Goal: Task Accomplishment & Management: Manage account settings

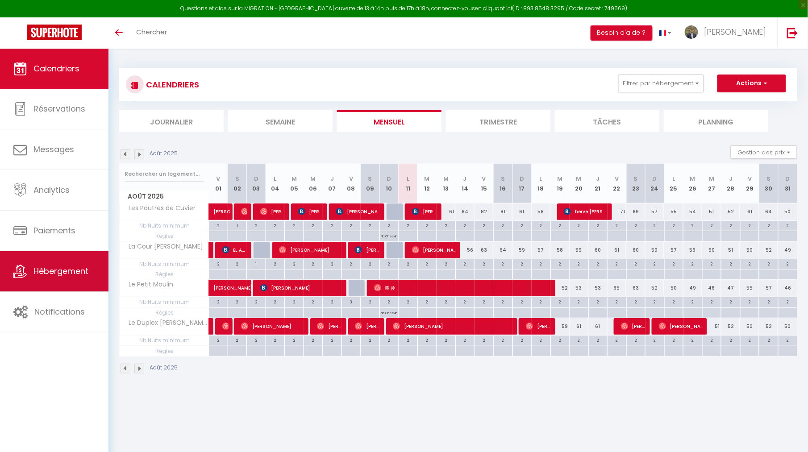
click at [56, 268] on span "Hébergement" at bounding box center [60, 271] width 55 height 11
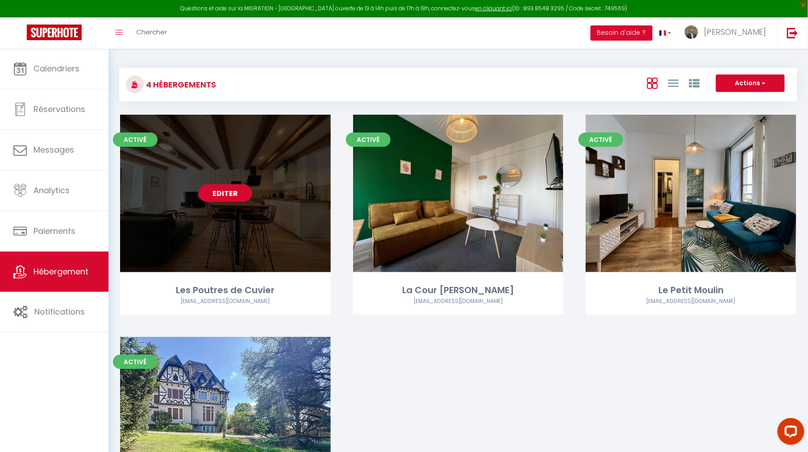
click at [233, 197] on link "Editer" at bounding box center [226, 193] width 54 height 18
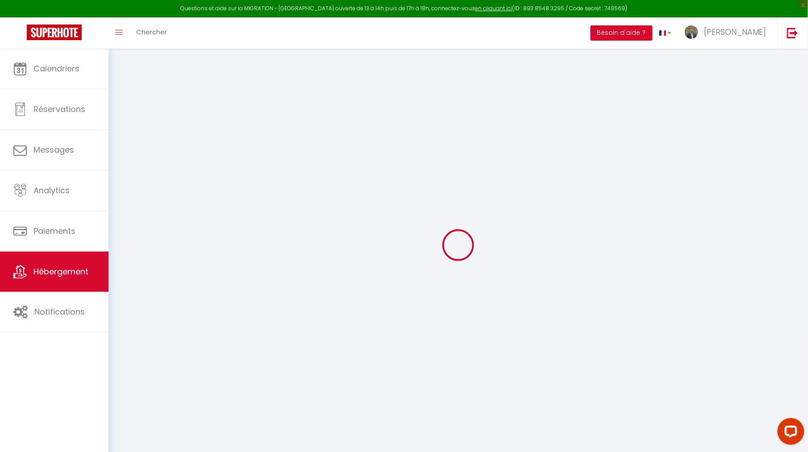
select select
checkbox input "false"
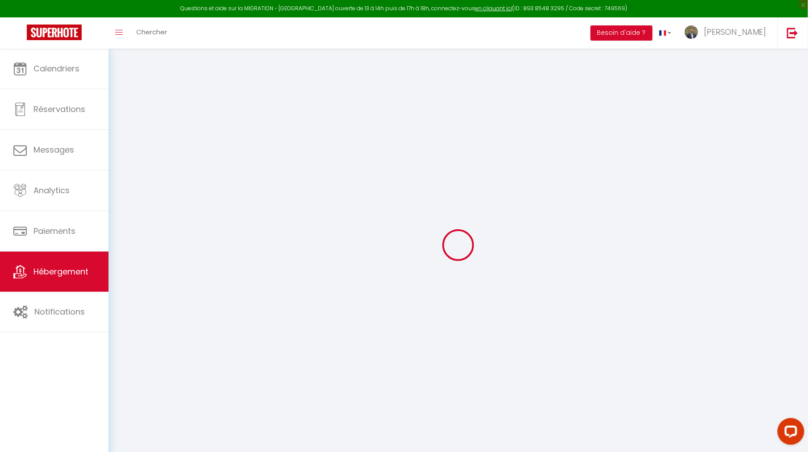
select select
checkbox input "false"
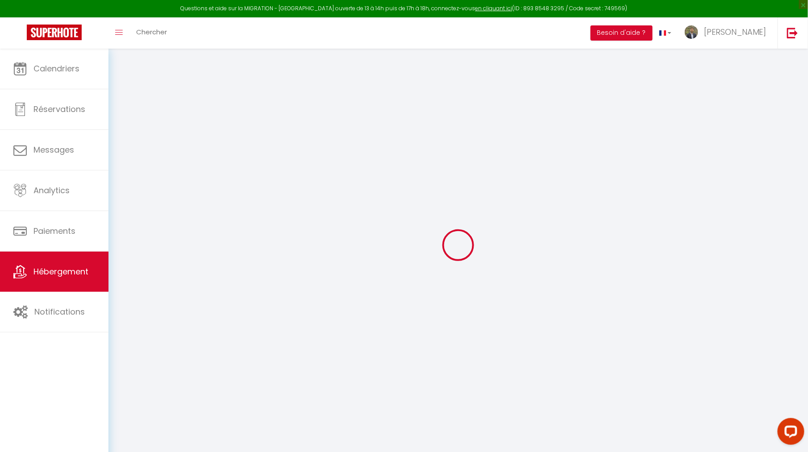
select select "15:00"
select select
select select "11:00"
select select "30"
select select "120"
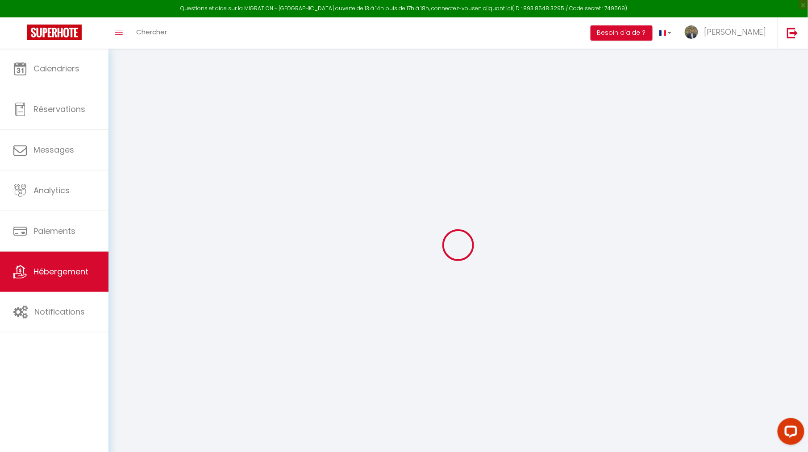
select select "23:00"
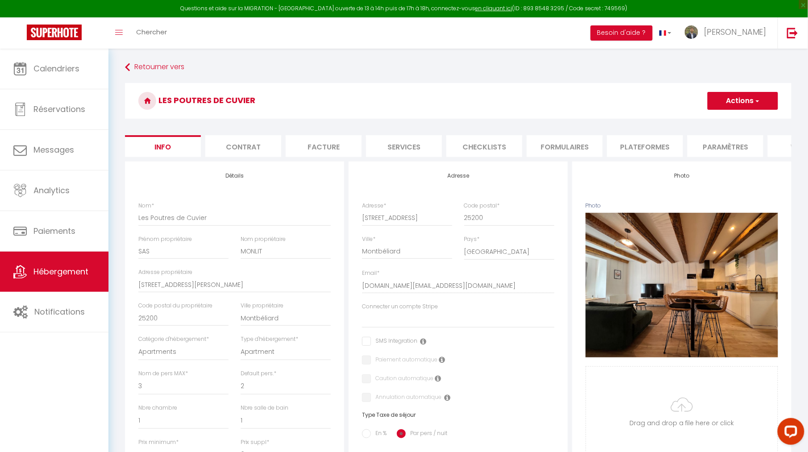
click at [725, 99] on button "Actions" at bounding box center [742, 101] width 71 height 18
click at [610, 106] on h3 "Les Poutres de Cuvier" at bounding box center [458, 101] width 666 height 36
click at [568, 138] on li "Formulaires" at bounding box center [565, 146] width 76 height 22
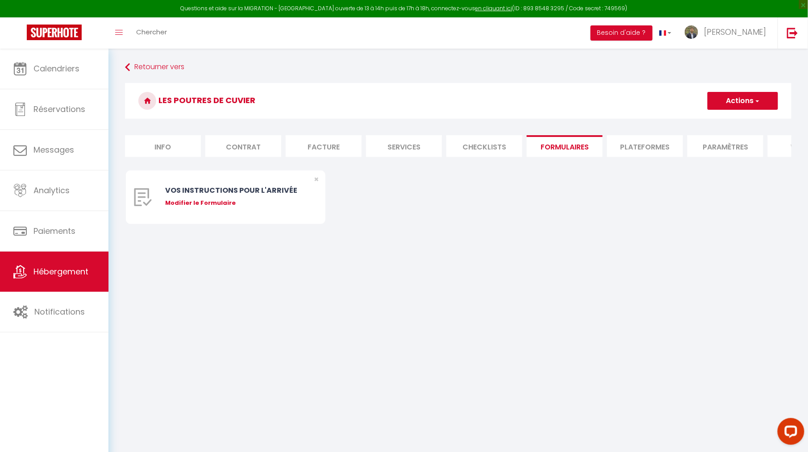
click at [633, 152] on li "Plateformes" at bounding box center [645, 146] width 76 height 22
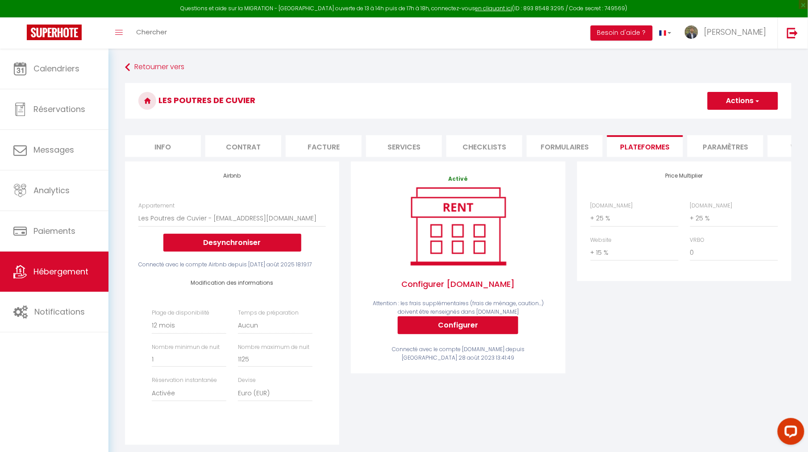
click at [729, 102] on button "Actions" at bounding box center [742, 101] width 71 height 18
click at [722, 121] on link "Enregistrer" at bounding box center [742, 121] width 71 height 12
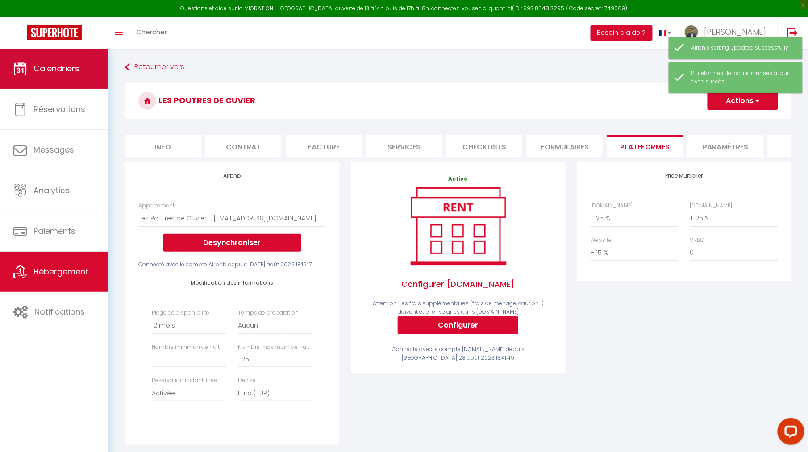
click at [72, 74] on span "Calendriers" at bounding box center [56, 68] width 46 height 11
